Goal: Transaction & Acquisition: Purchase product/service

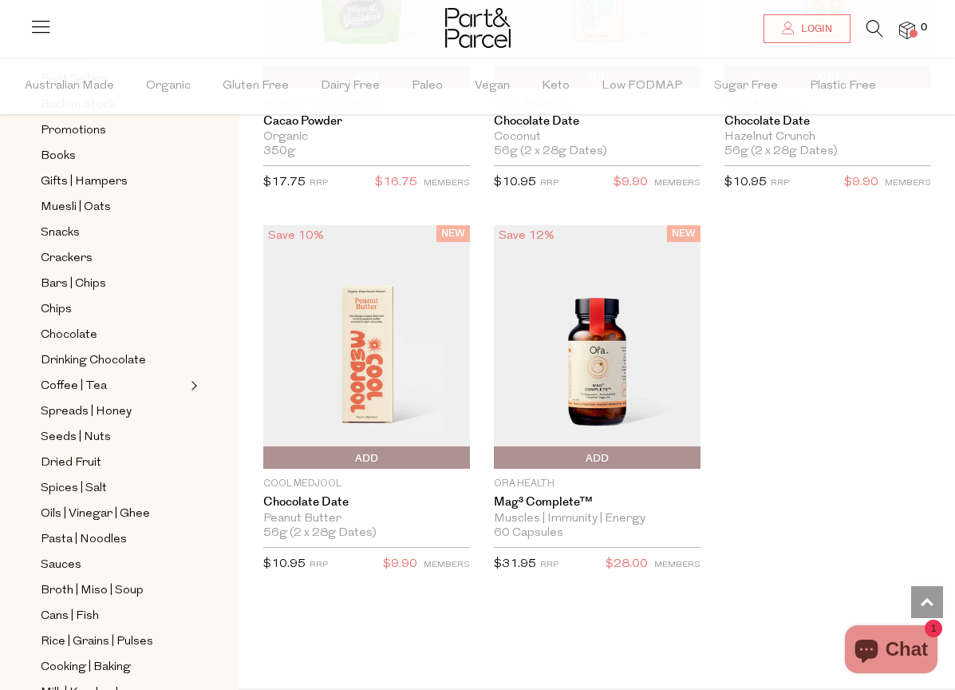
scroll to position [162, 0]
click at [69, 377] on span "Coffee | Tea" at bounding box center [74, 384] width 66 height 19
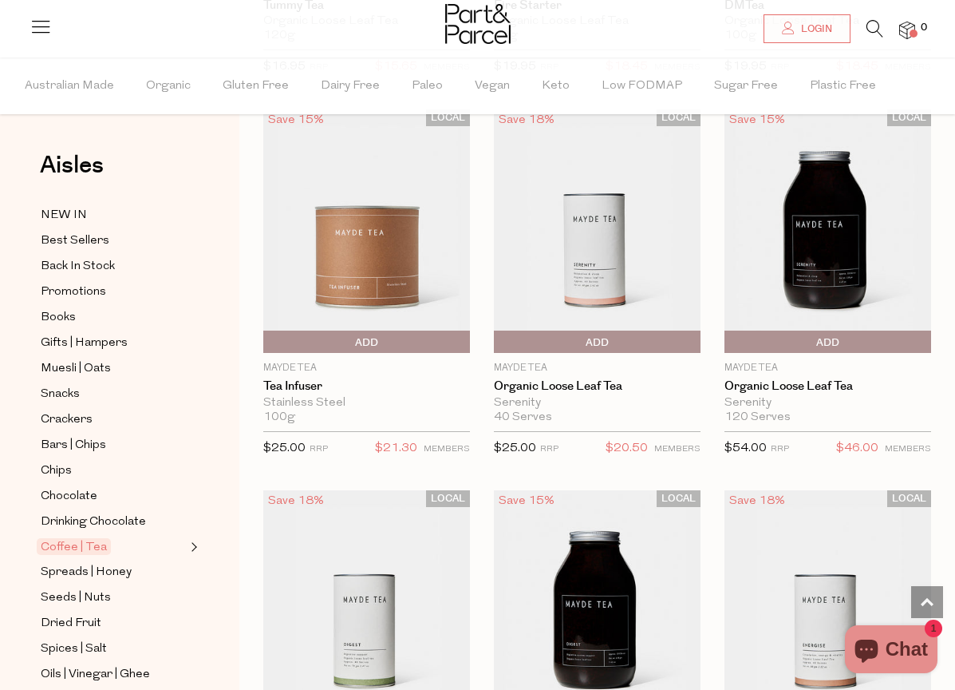
scroll to position [4680, 0]
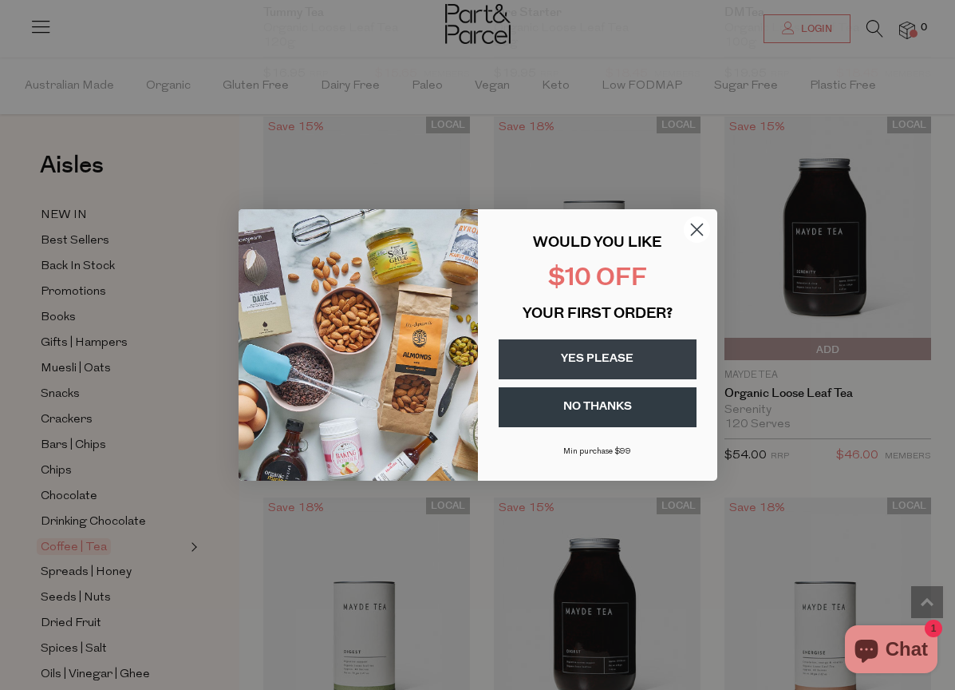
click at [699, 220] on circle "Close dialog" at bounding box center [696, 229] width 26 height 26
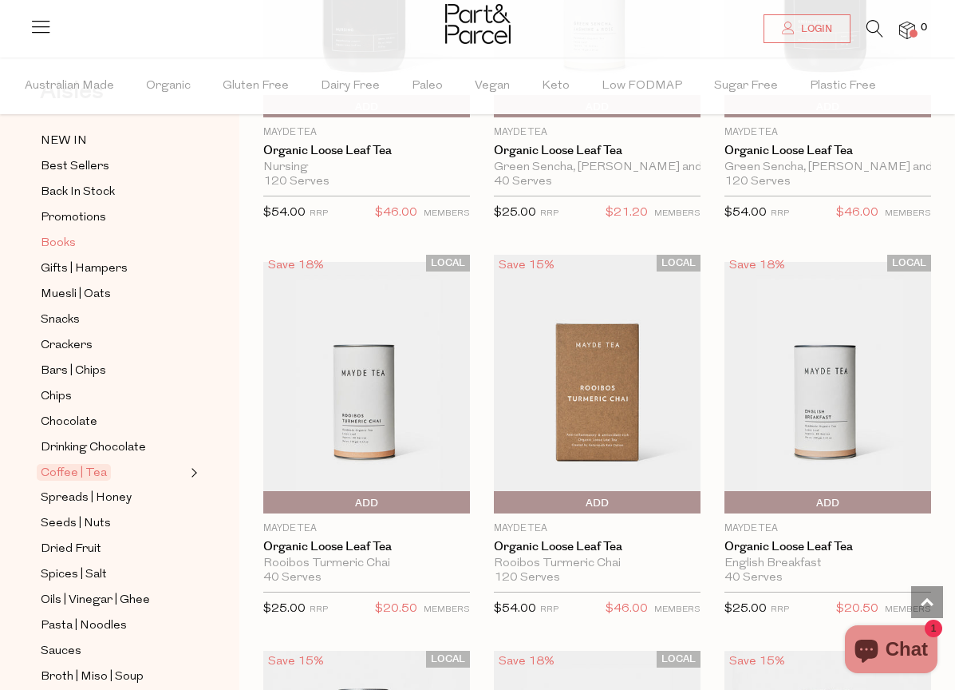
scroll to position [6474, 0]
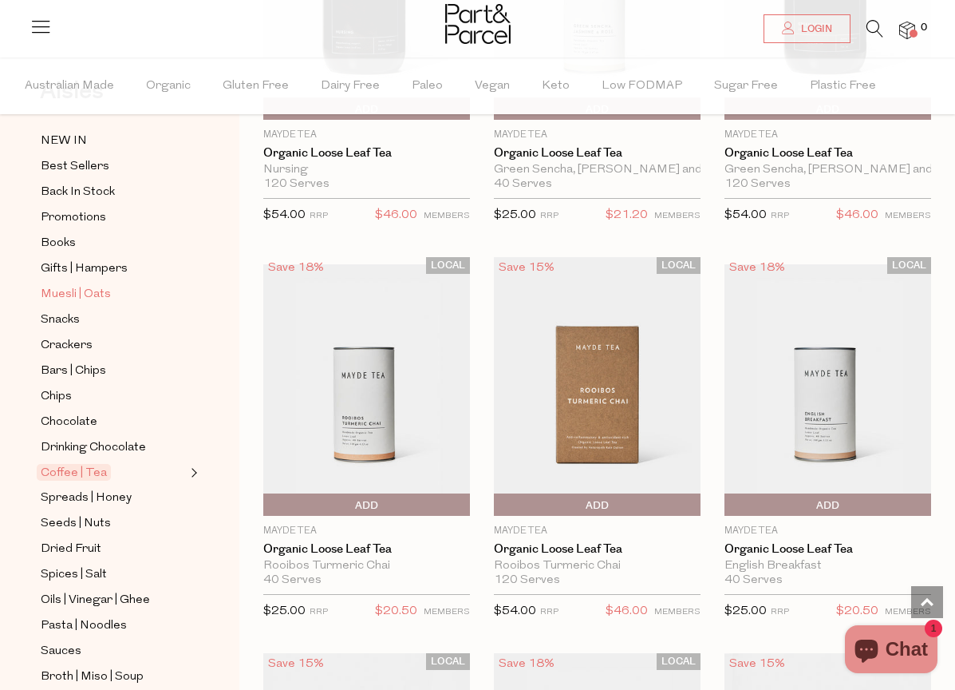
click at [60, 291] on span "Muesli | Oats" at bounding box center [76, 294] width 70 height 19
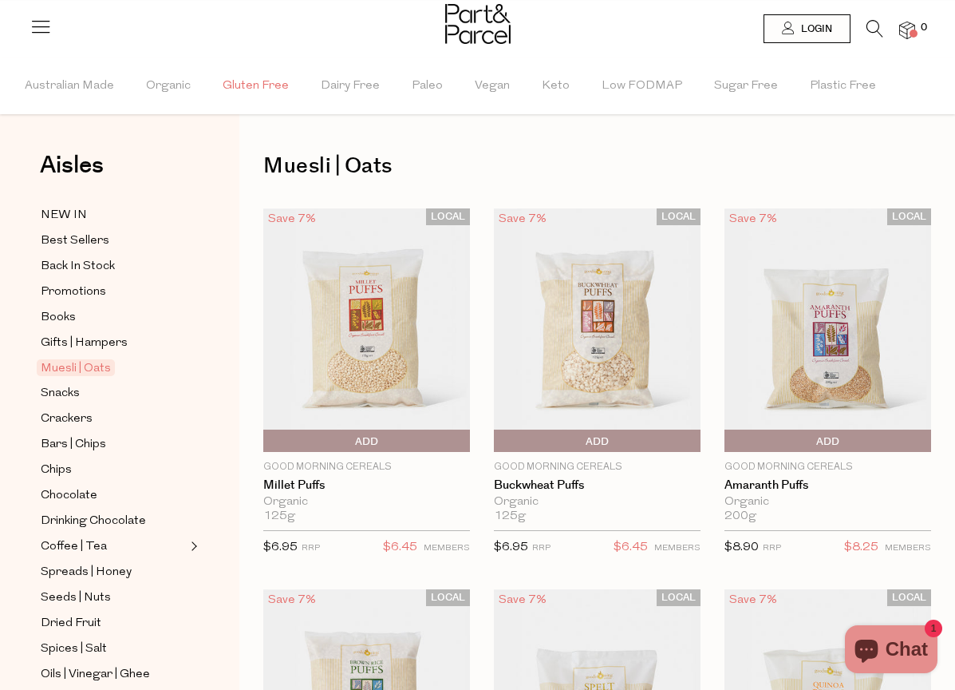
click at [250, 88] on span "Gluten Free" at bounding box center [256, 86] width 66 height 56
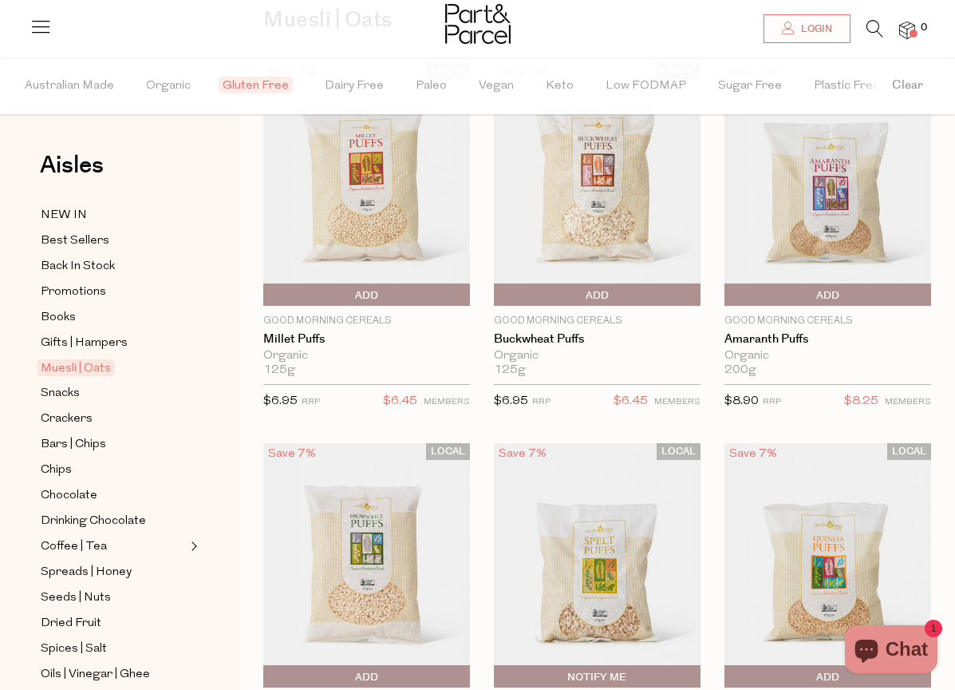
scroll to position [3, 0]
